Goal: Find specific page/section: Find specific page/section

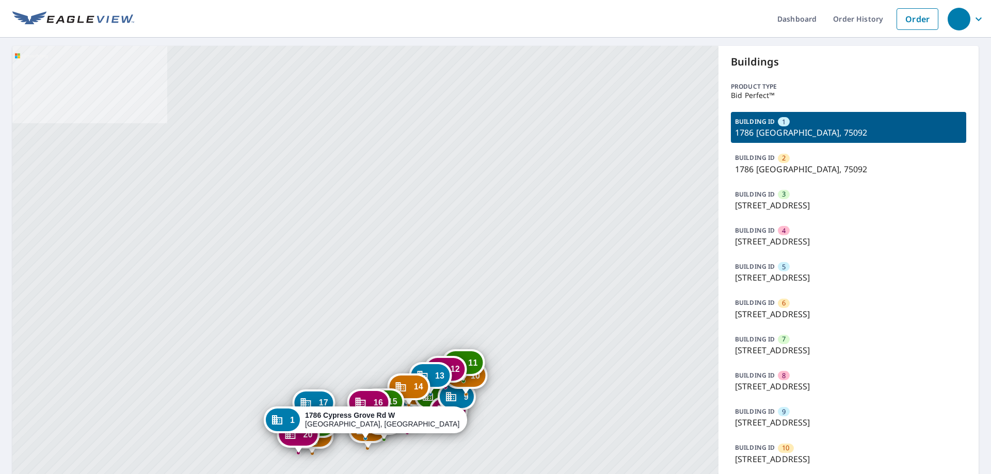
drag, startPoint x: 380, startPoint y: 352, endPoint x: 380, endPoint y: 263, distance: 89.3
click at [380, 263] on div "2 [STREET_ADDRESS] 3 [STREET_ADDRESS] 4 [STREET_ADDRESS] 5 [STREET_ADDRESS] 6 […" at bounding box center [365, 443] width 706 height 794
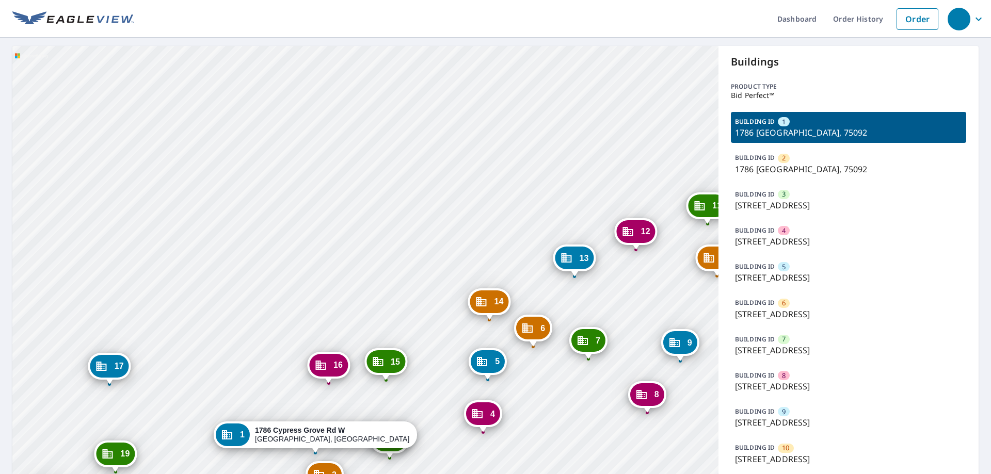
drag, startPoint x: 333, startPoint y: 230, endPoint x: 395, endPoint y: 136, distance: 112.2
click at [395, 136] on div "2 [STREET_ADDRESS] 3 [STREET_ADDRESS] 4 [STREET_ADDRESS] 5 [STREET_ADDRESS] 6 […" at bounding box center [365, 443] width 706 height 794
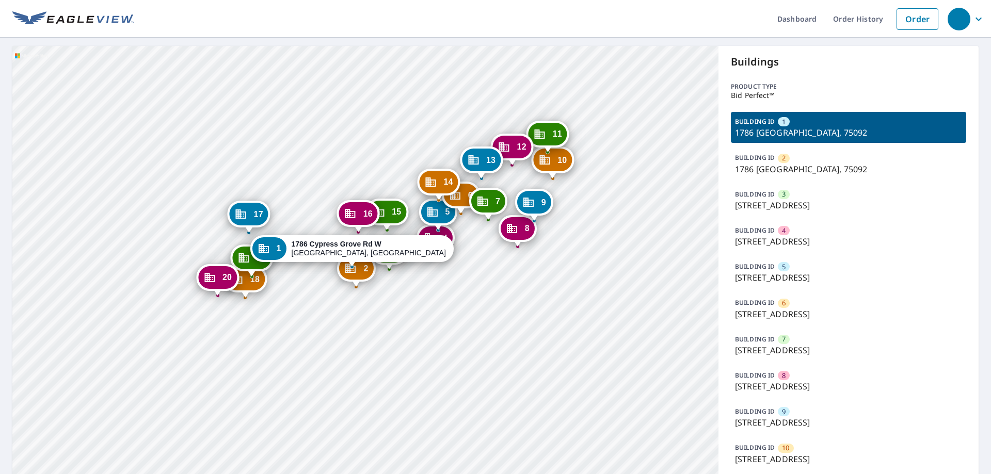
click at [318, 175] on div "2 [STREET_ADDRESS] 3 [STREET_ADDRESS] 4 [STREET_ADDRESS] 5 [STREET_ADDRESS] 6 […" at bounding box center [365, 443] width 706 height 794
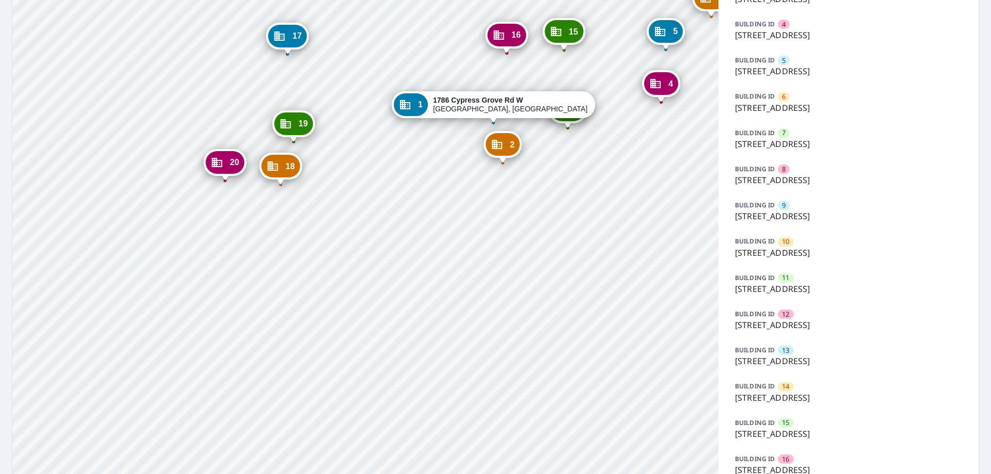
scroll to position [235, 0]
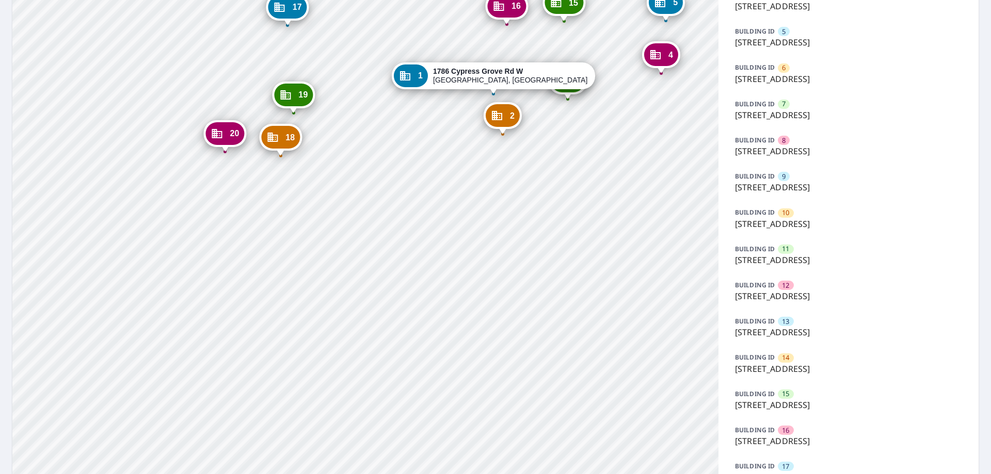
click at [796, 334] on p "[STREET_ADDRESS]" at bounding box center [848, 332] width 227 height 12
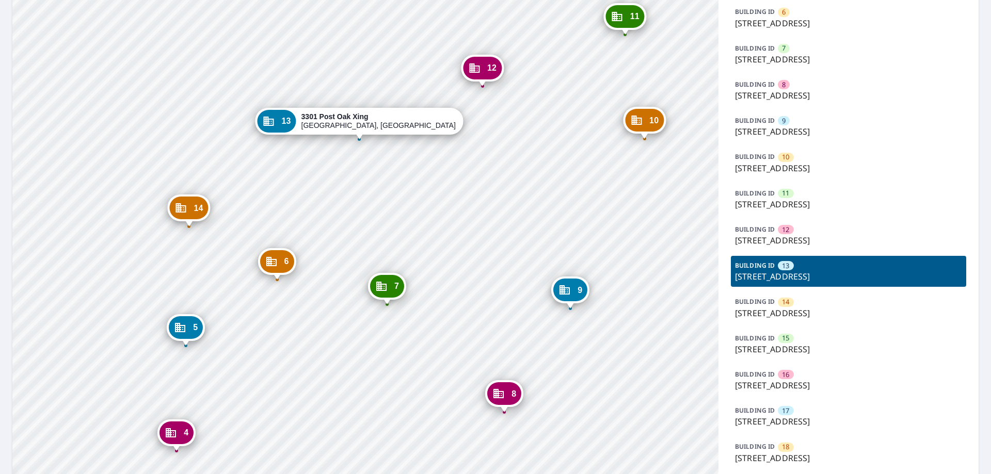
scroll to position [353, 0]
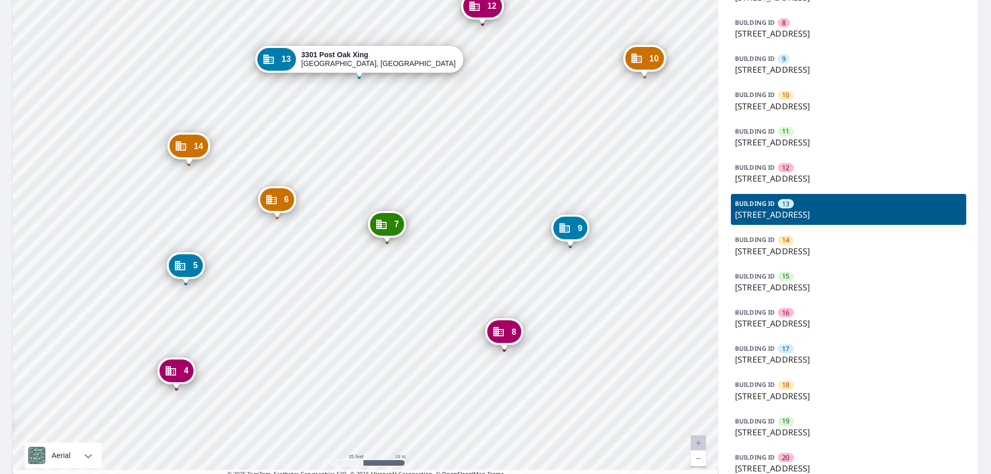
click at [781, 330] on p "3299 Post Oak Xing, Sherman, TX, 75092" at bounding box center [848, 323] width 227 height 12
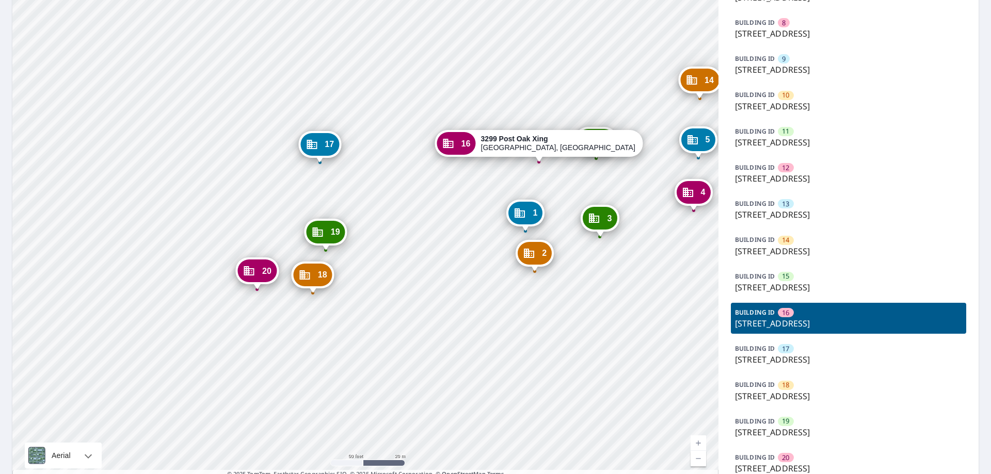
click at [792, 172] on div "12" at bounding box center [785, 167] width 15 height 9
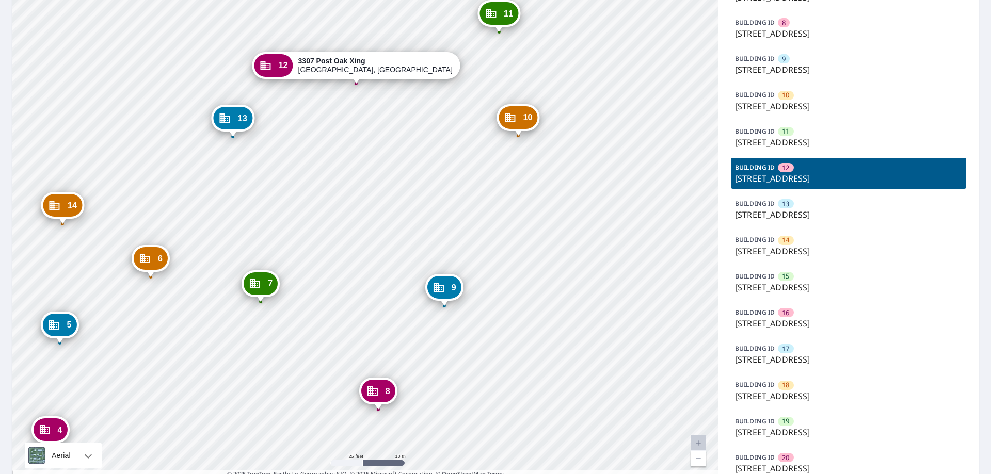
click at [770, 257] on p "3301 Post Oak Xing, Sherman, TX, 75092" at bounding box center [848, 251] width 227 height 12
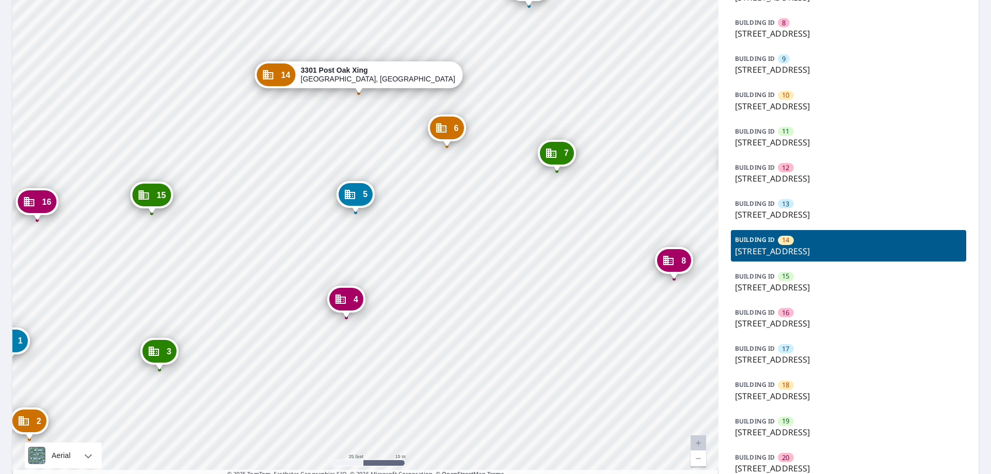
click at [782, 136] on span "11" at bounding box center [785, 131] width 7 height 10
